Goal: Register for event/course

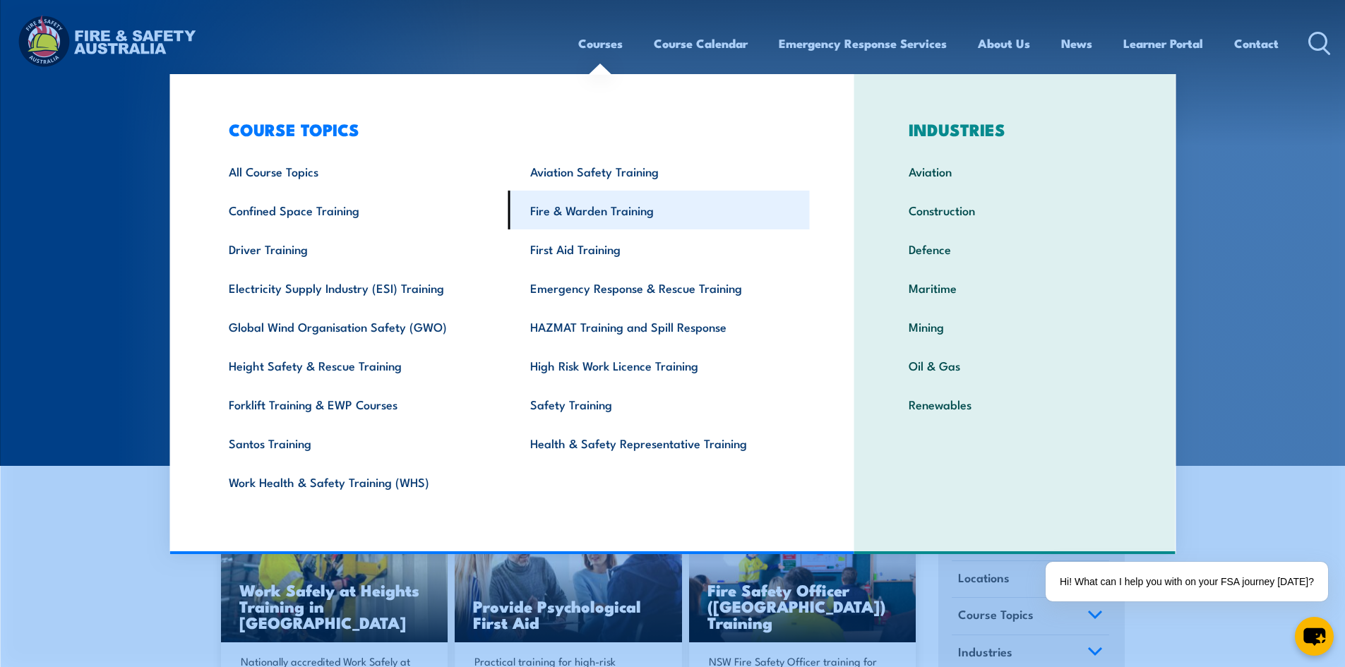
click at [580, 200] on link "Fire & Warden Training" at bounding box center [658, 210] width 301 height 39
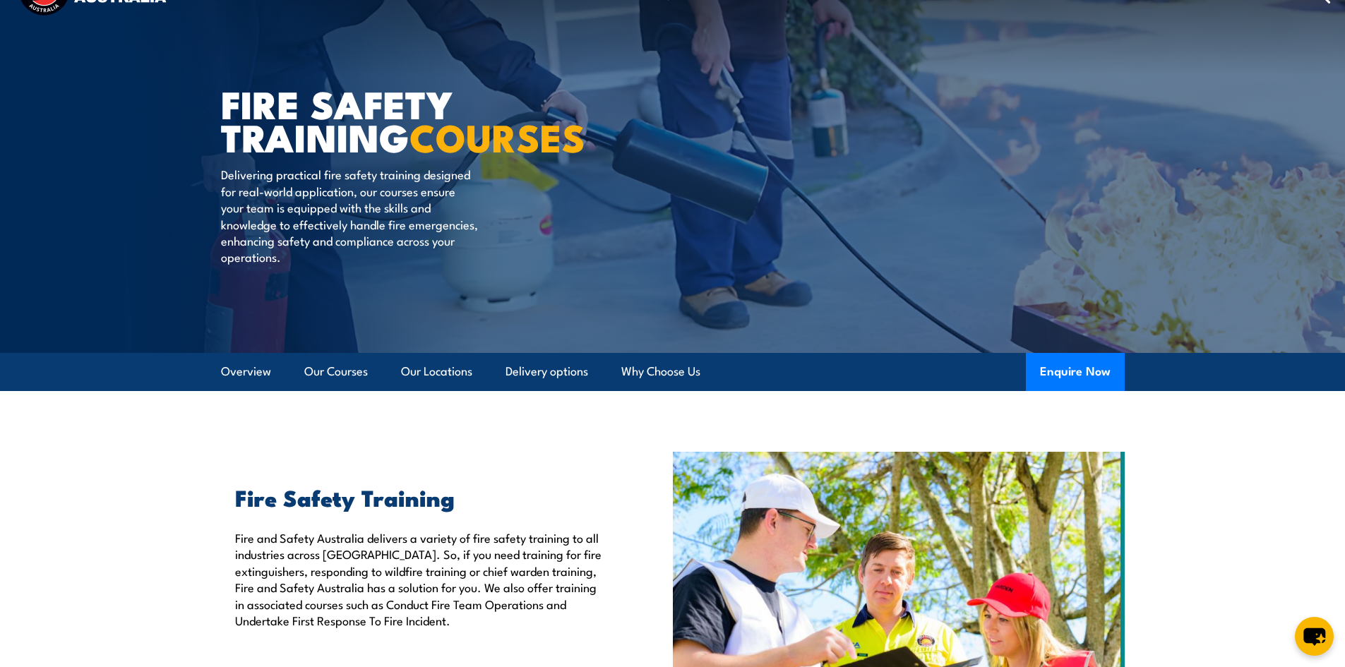
scroll to position [71, 0]
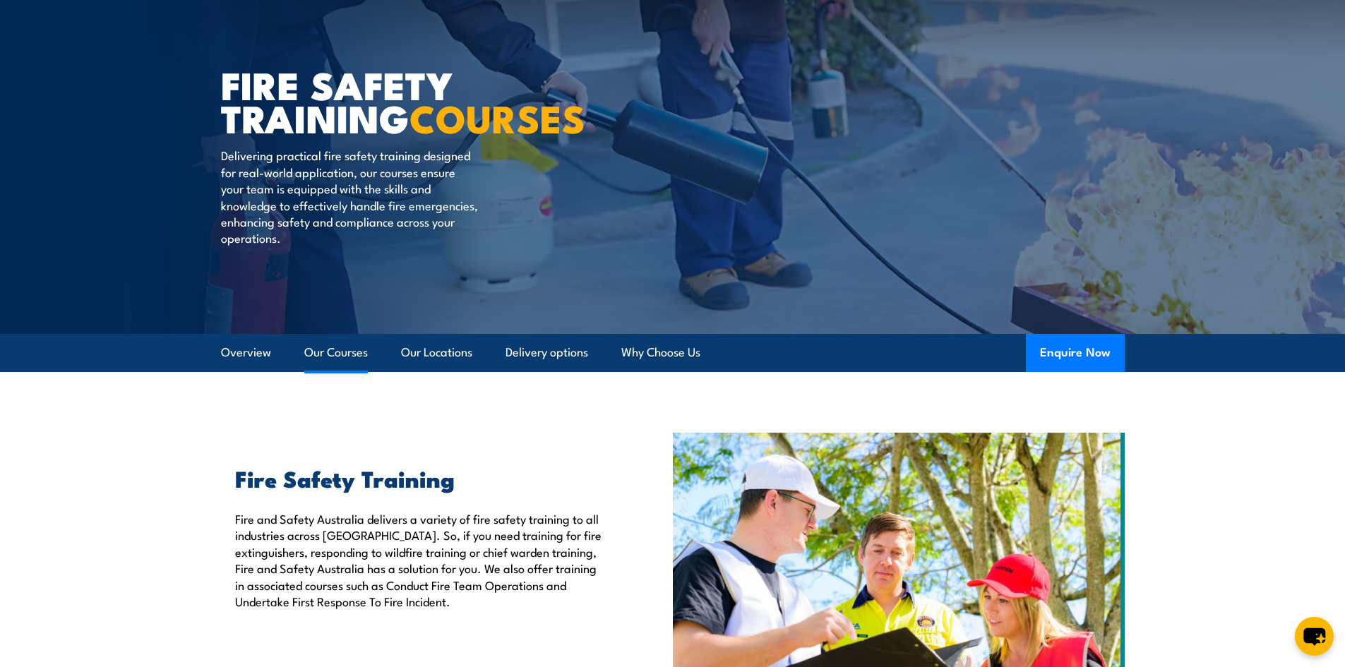
click at [336, 348] on link "Our Courses" at bounding box center [336, 352] width 64 height 37
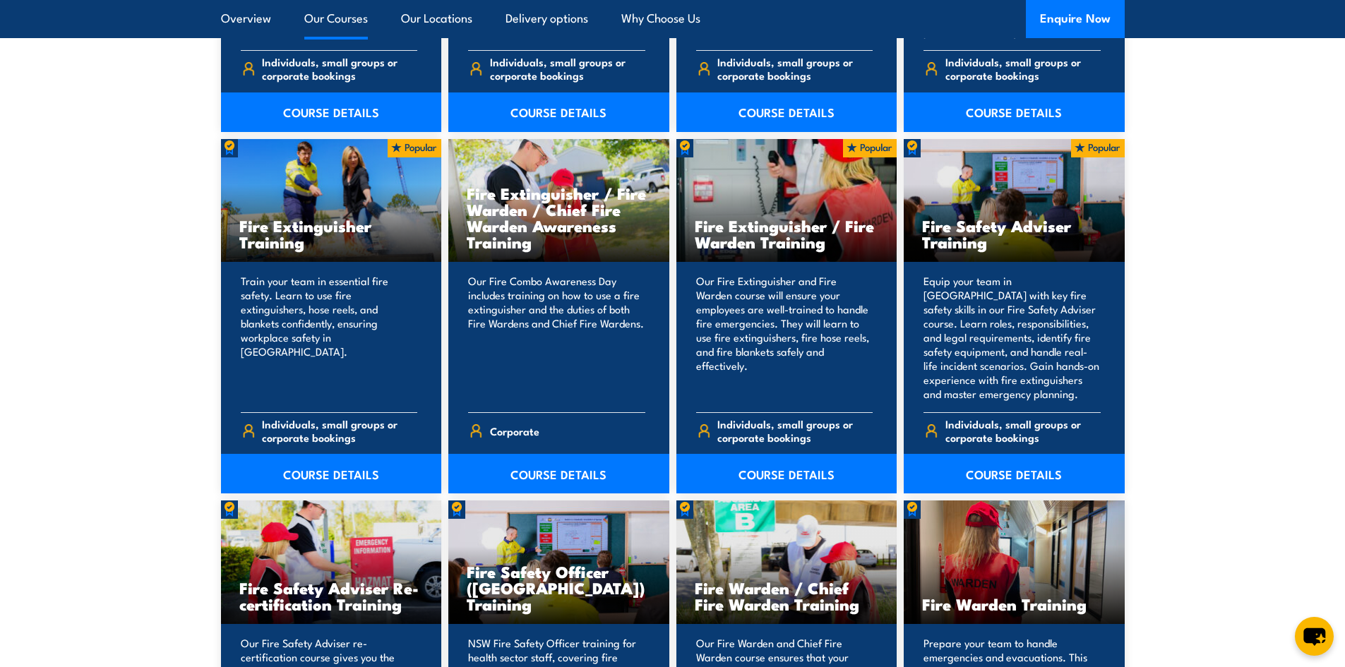
scroll to position [1353, 0]
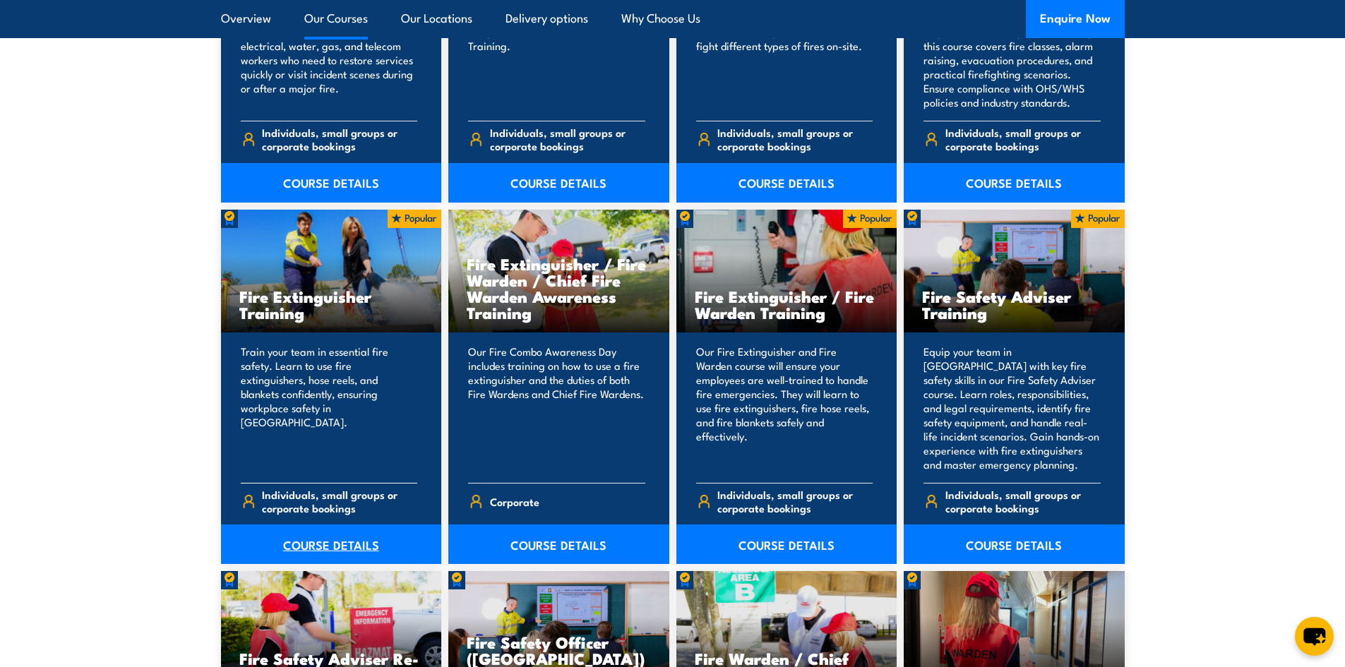
click at [332, 542] on link "COURSE DETAILS" at bounding box center [331, 544] width 221 height 40
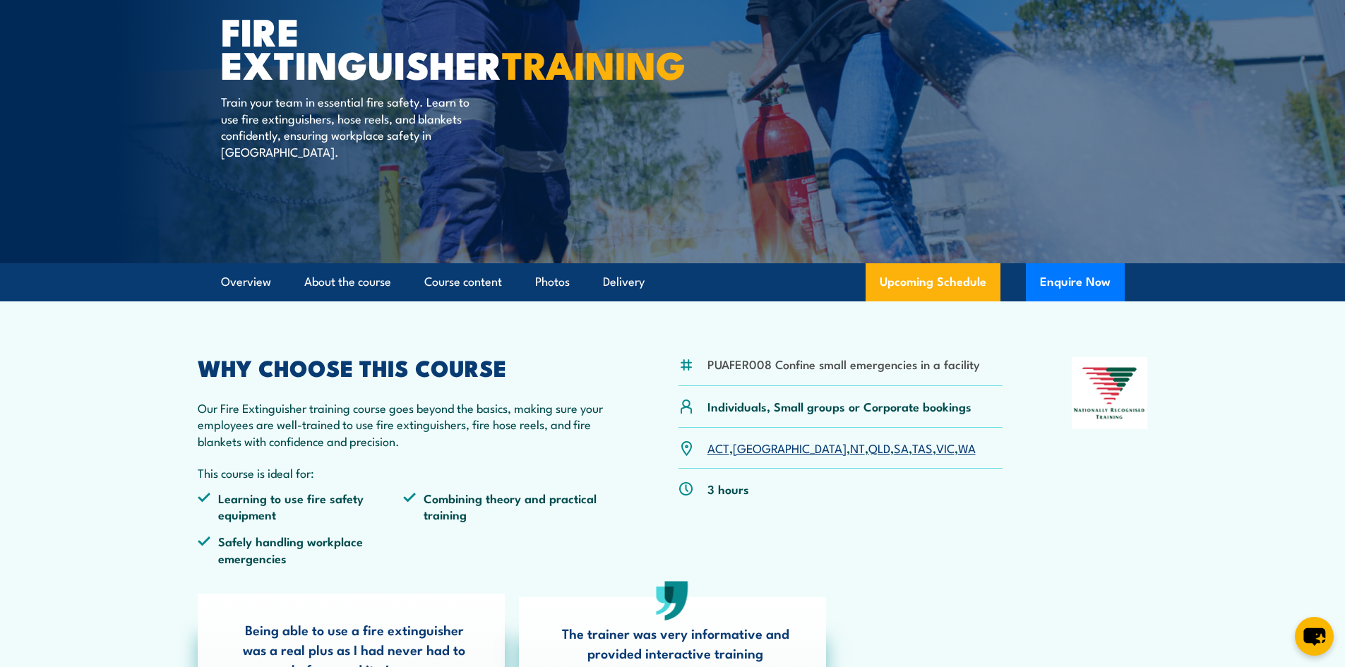
scroll to position [212, 0]
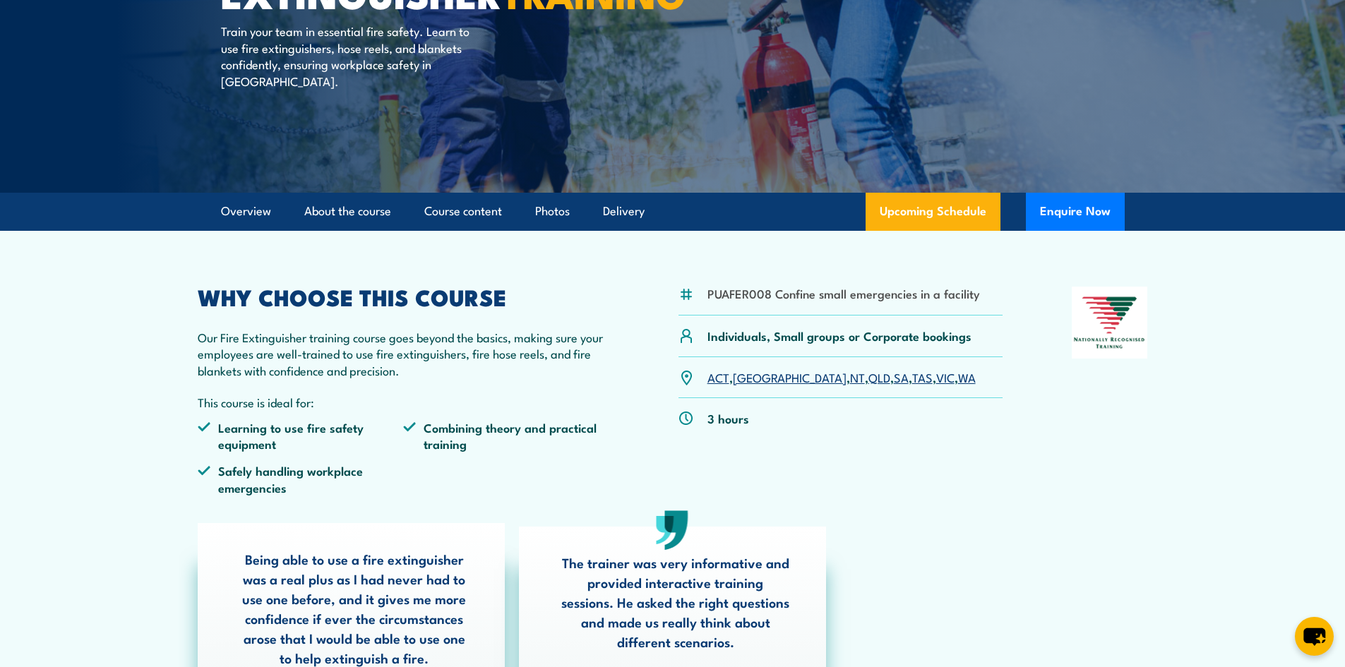
click at [936, 374] on link "VIC" at bounding box center [945, 376] width 18 height 17
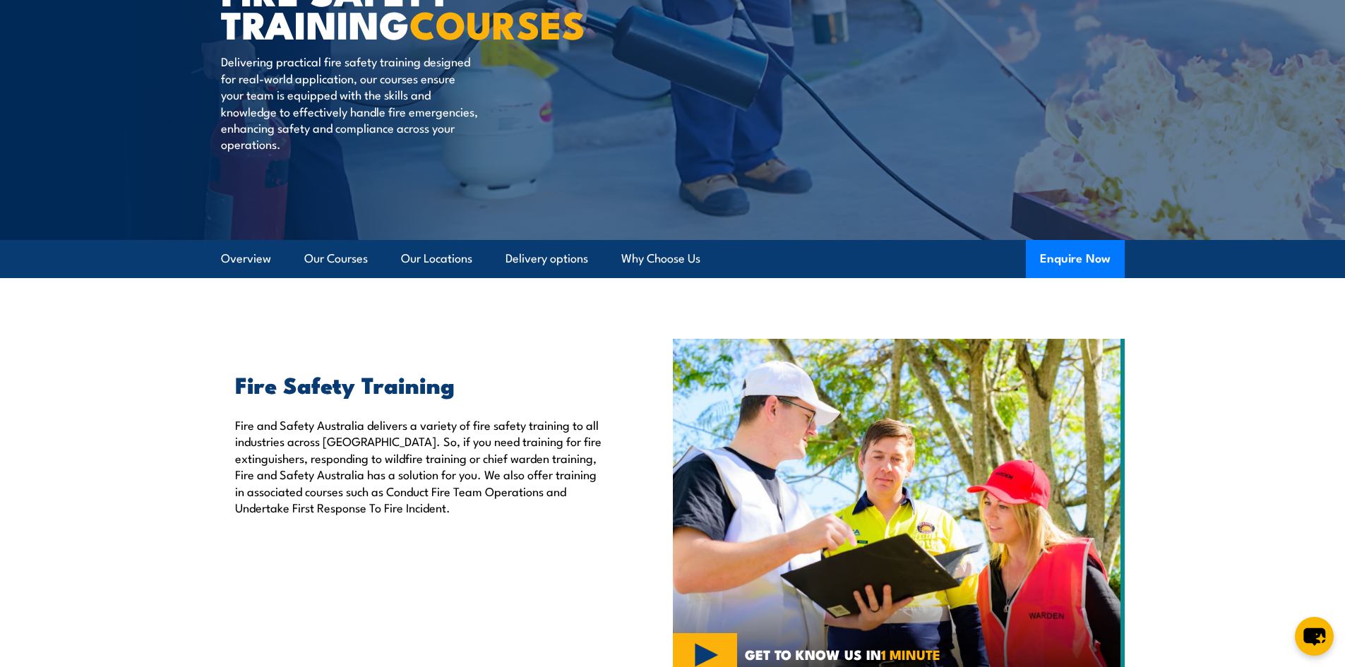
scroll to position [157, 0]
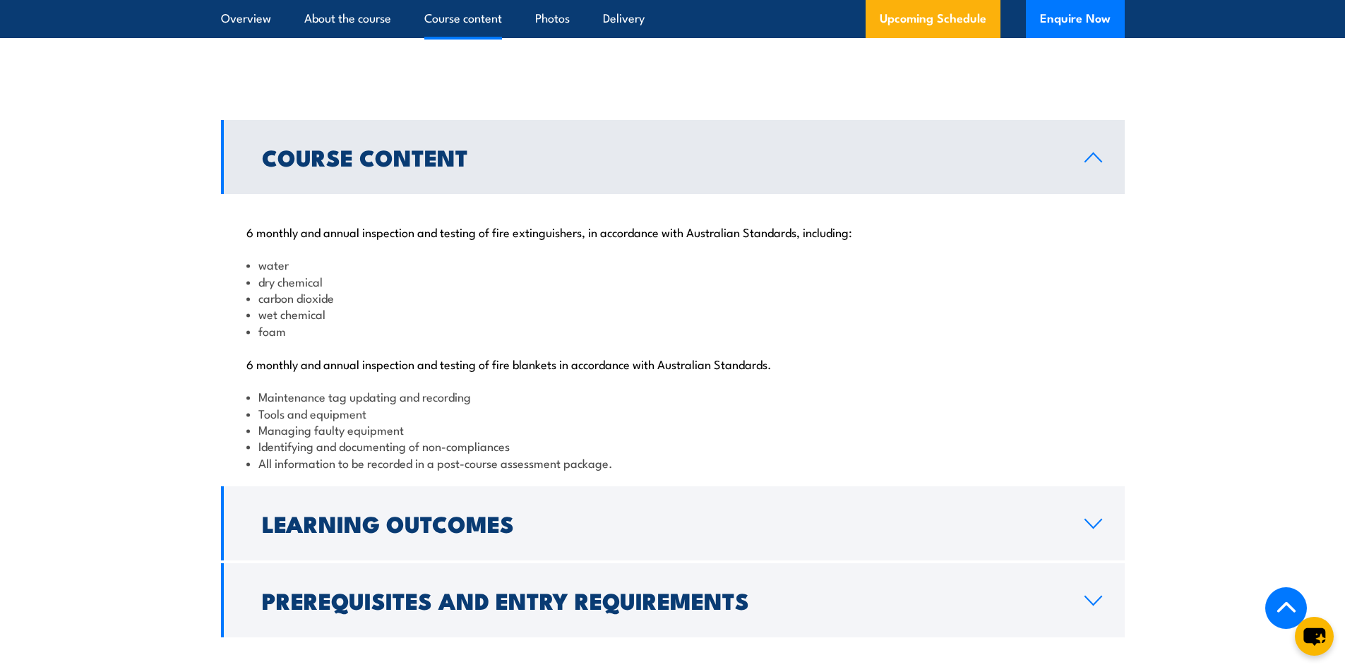
scroll to position [1341, 0]
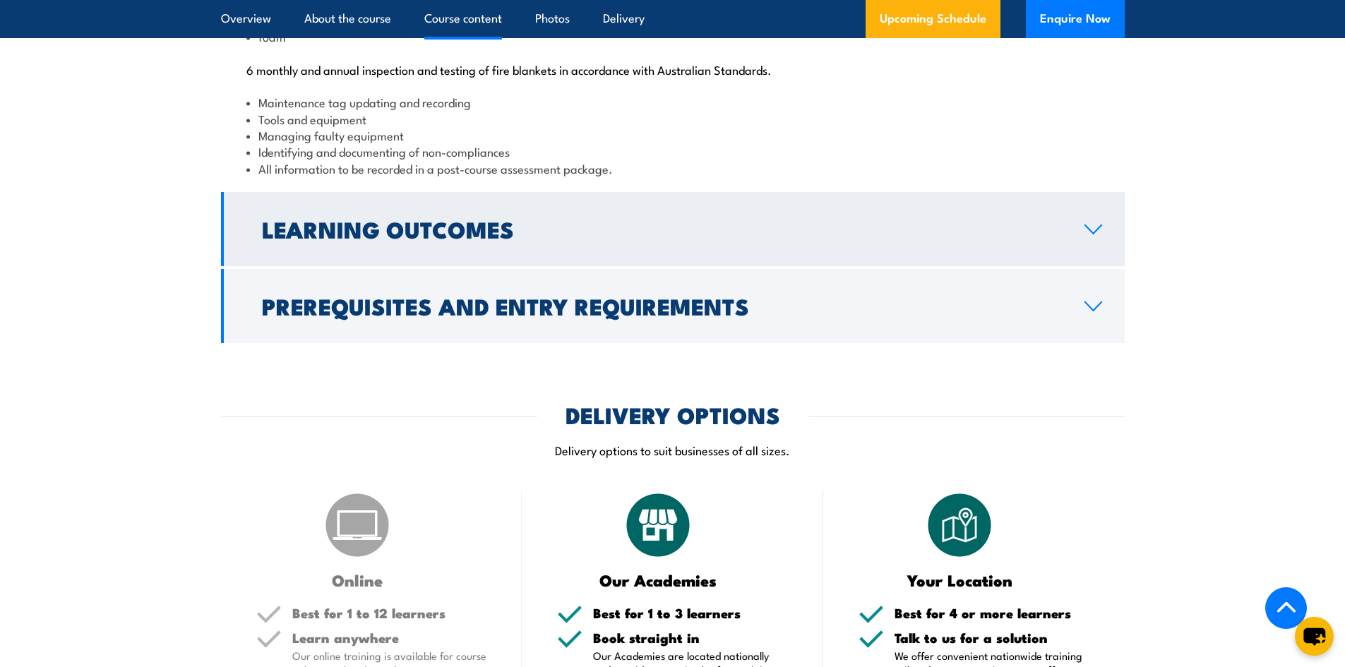
click at [885, 239] on h2 "Learning Outcomes" at bounding box center [662, 229] width 800 height 20
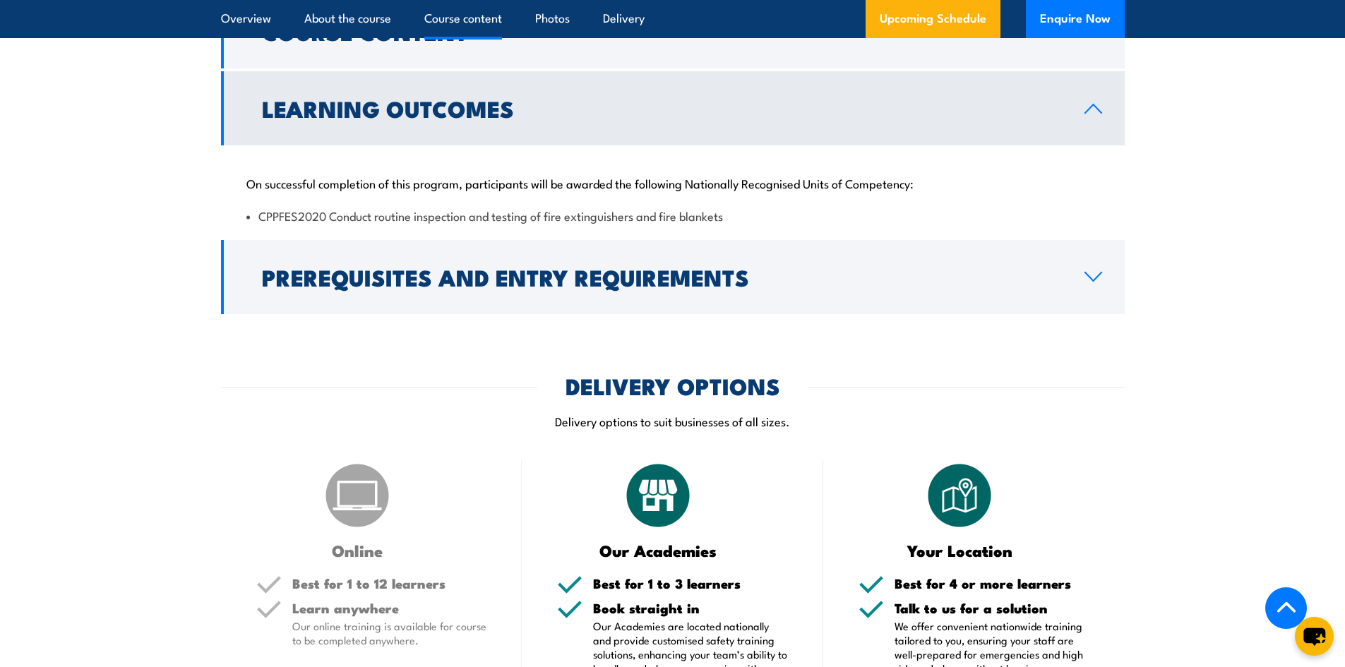
scroll to position [1448, 0]
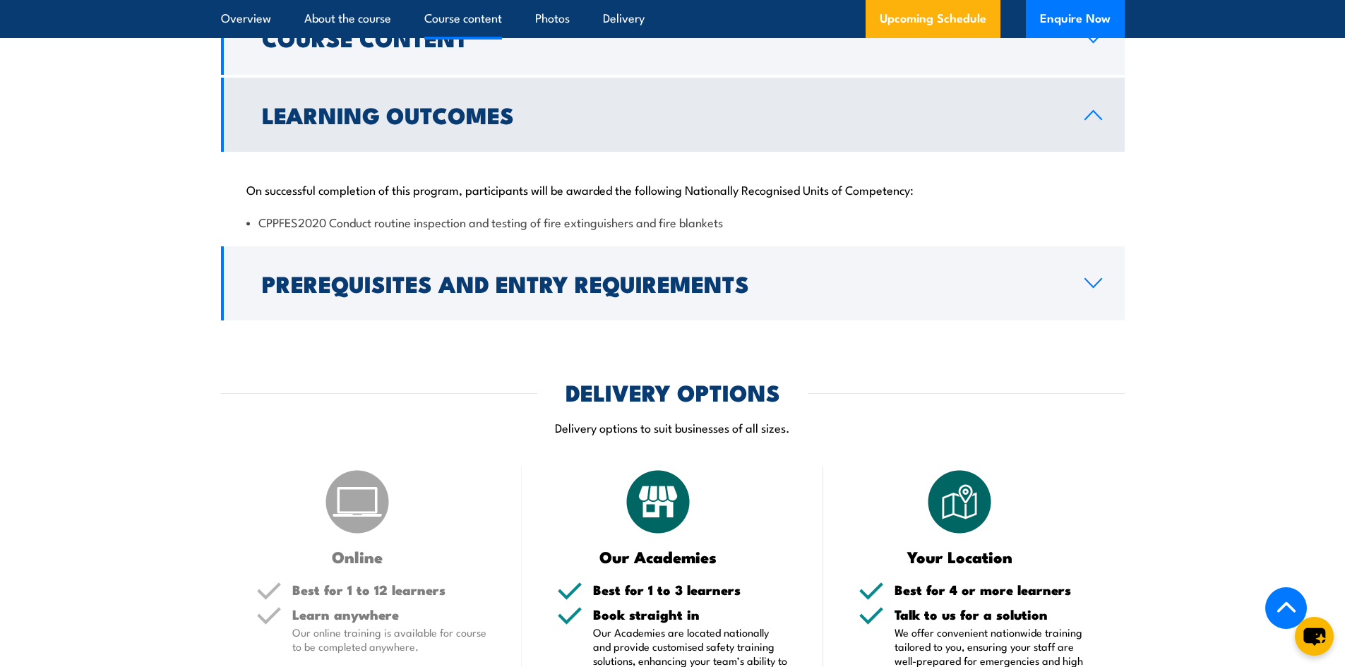
click at [1100, 121] on icon at bounding box center [1092, 114] width 19 height 11
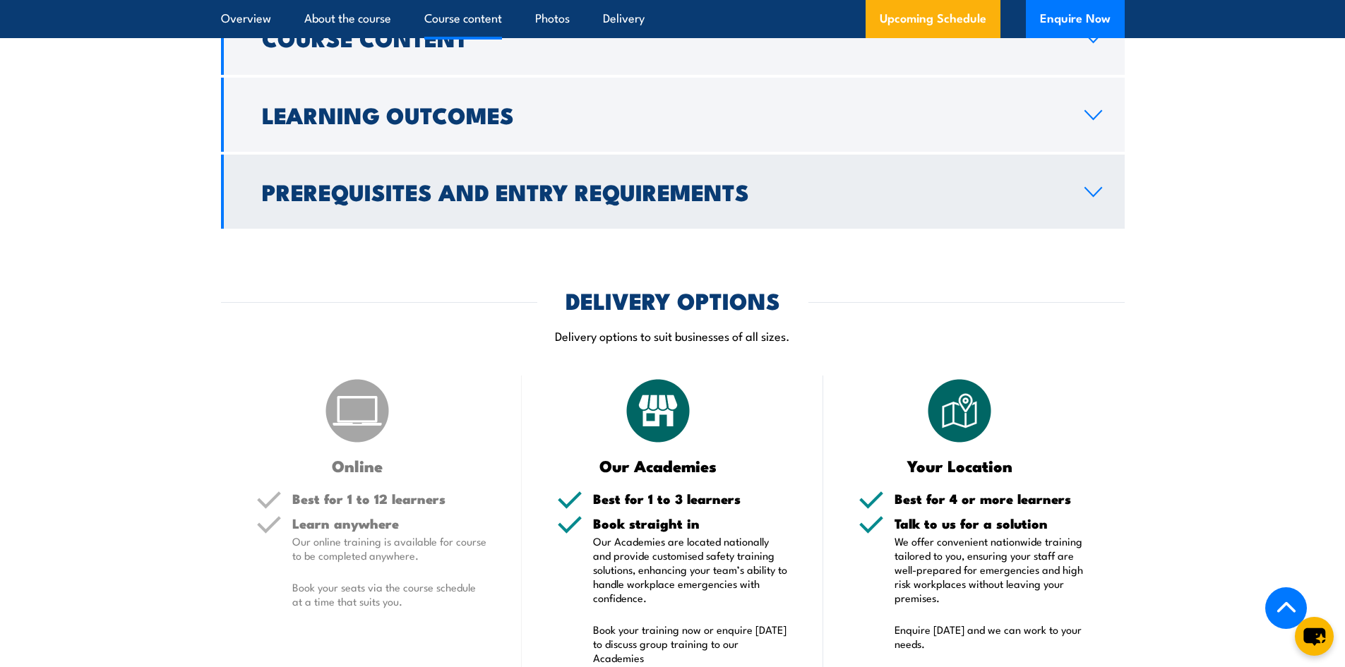
click at [1081, 229] on link "Prerequisites and Entry Requirements" at bounding box center [672, 192] width 903 height 74
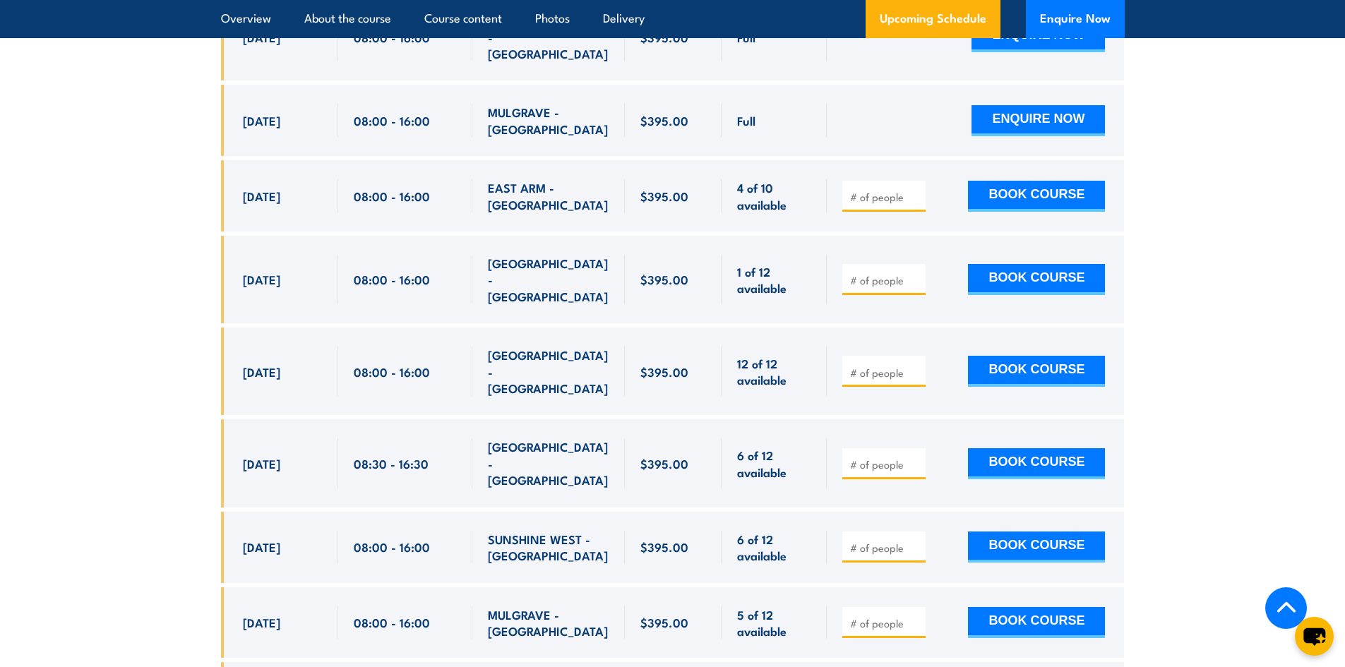
scroll to position [3072, 0]
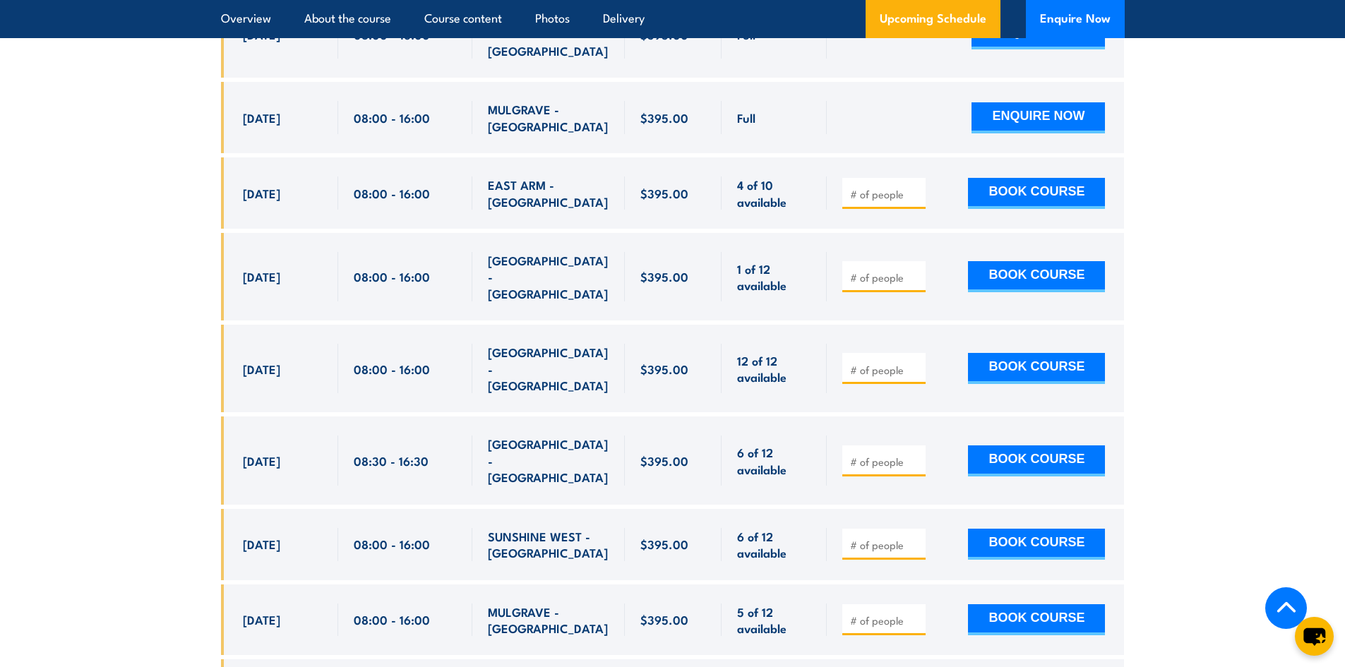
click at [858, 201] on input "number" at bounding box center [885, 194] width 71 height 14
type input "1"
click at [912, 201] on input "1" at bounding box center [885, 194] width 71 height 14
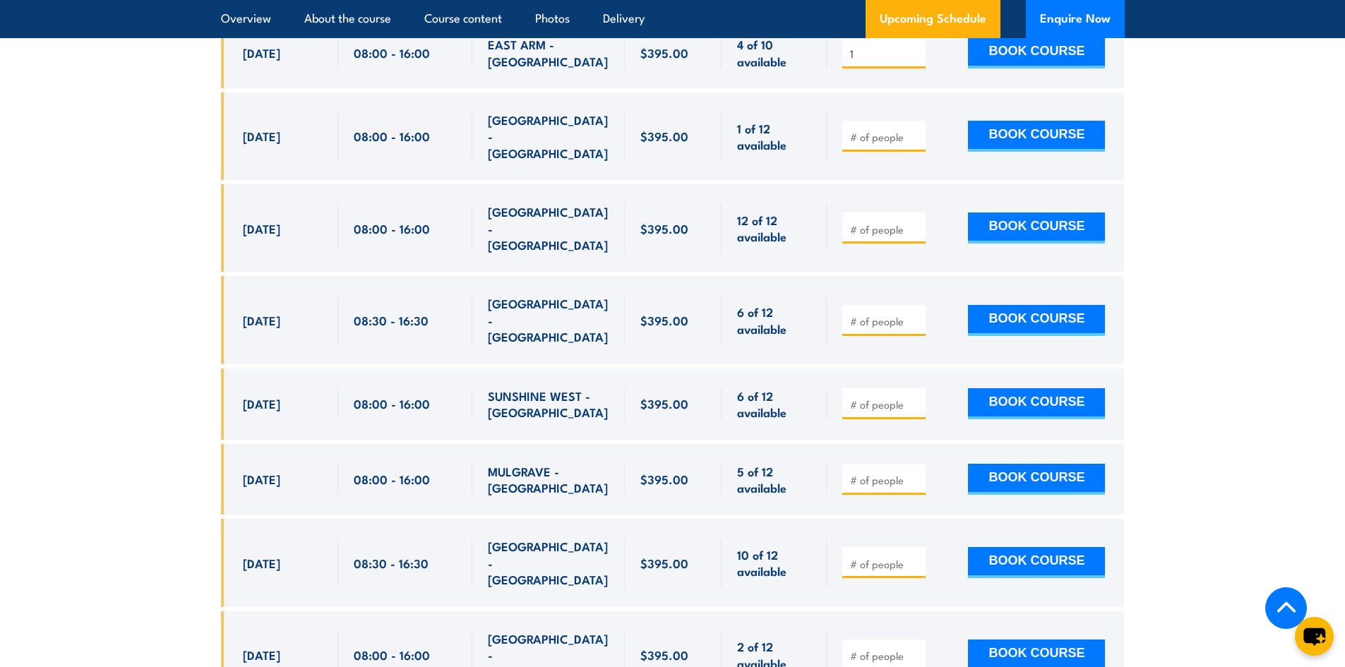
scroll to position [3213, 0]
type input "1"
click at [913, 397] on input "1" at bounding box center [885, 404] width 71 height 14
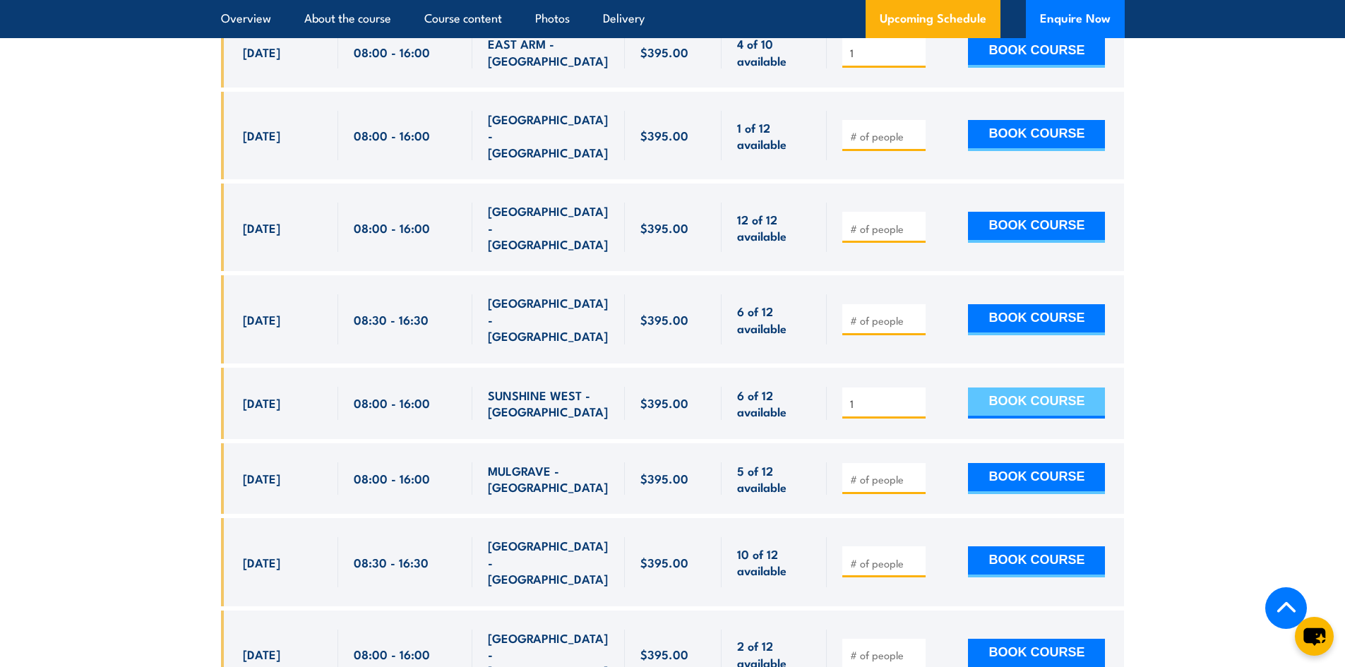
click at [1031, 387] on button "BOOK COURSE" at bounding box center [1036, 402] width 137 height 31
